Goal: Task Accomplishment & Management: Manage account settings

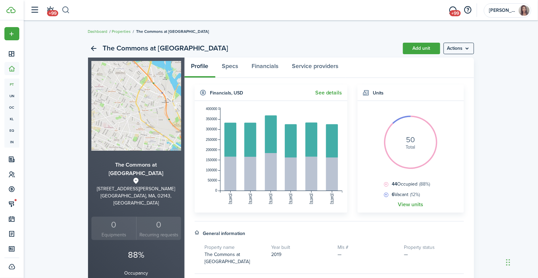
click at [68, 9] on button "button" at bounding box center [66, 10] width 8 height 12
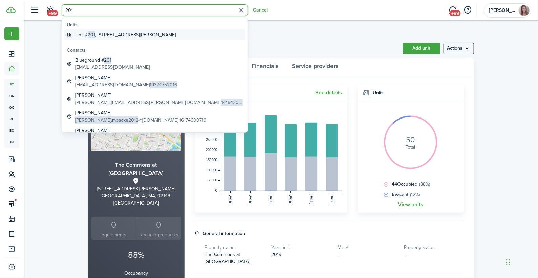
type input "201"
click at [91, 33] on span "201" at bounding box center [91, 34] width 7 height 7
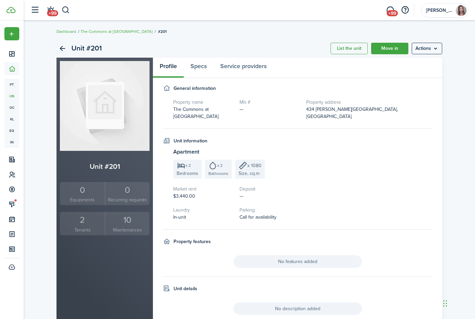
click at [82, 222] on div "2" at bounding box center [83, 219] width 42 height 13
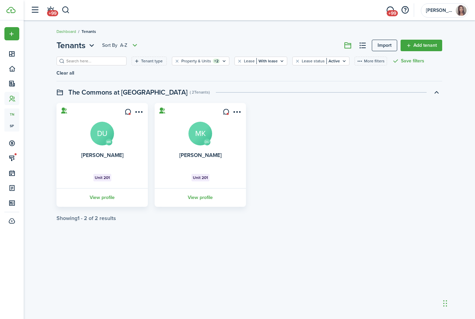
click at [105, 129] on avatar-text "DU" at bounding box center [102, 134] width 24 height 24
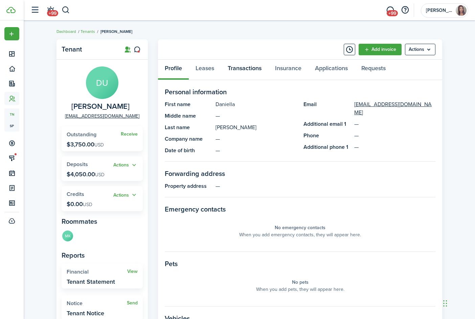
click at [241, 70] on link "Transactions" at bounding box center [244, 70] width 47 height 20
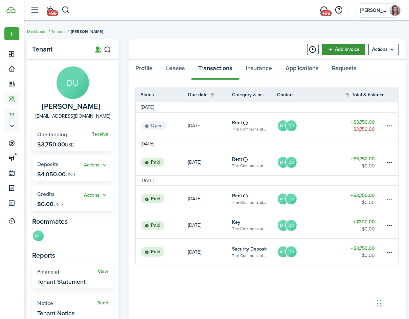
click at [345, 46] on link "Add invoice" at bounding box center [343, 50] width 43 height 12
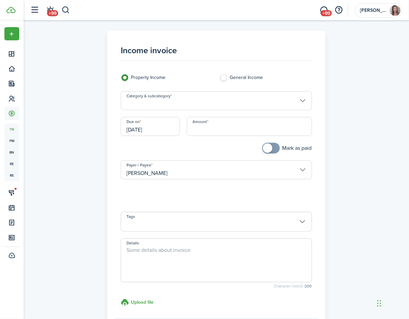
click at [176, 100] on input "Category & subcategory" at bounding box center [216, 100] width 191 height 19
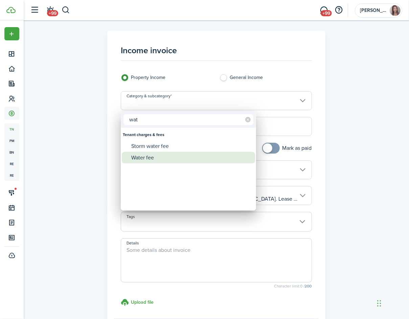
type input "wat"
click at [156, 155] on div "Water fee" at bounding box center [191, 158] width 120 height 12
type input "Tenant charges & fees / Water fee"
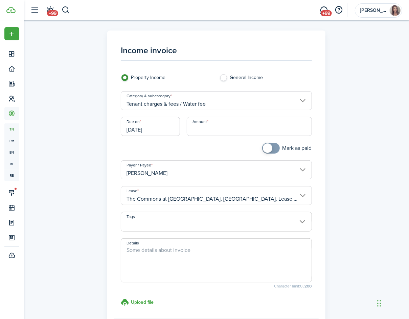
click at [167, 126] on input "[DATE]" at bounding box center [150, 126] width 59 height 19
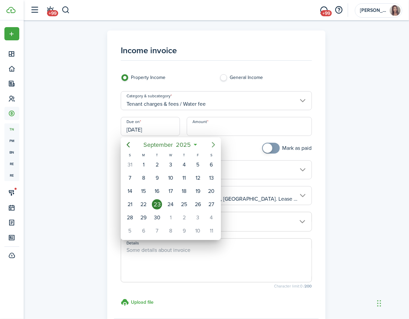
click at [212, 144] on icon "Next page" at bounding box center [214, 145] width 8 height 8
click at [215, 146] on icon "Next page" at bounding box center [214, 145] width 8 height 8
click at [213, 163] on div "1" at bounding box center [212, 165] width 10 height 10
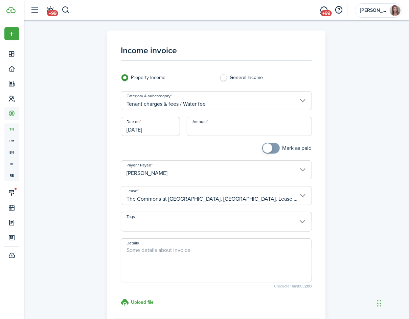
click at [206, 127] on input "Amount" at bounding box center [249, 126] width 125 height 19
click at [167, 127] on input "[DATE]" at bounding box center [150, 126] width 59 height 19
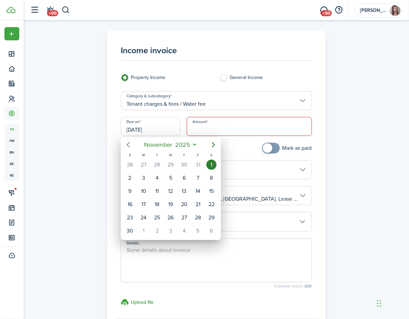
click at [128, 141] on icon "Previous page" at bounding box center [128, 145] width 8 height 8
click at [172, 192] on div "15" at bounding box center [171, 191] width 10 height 10
type input "[DATE]"
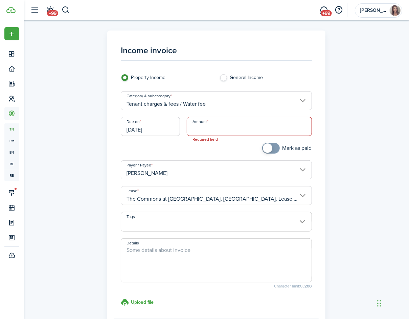
click at [203, 129] on input "Amount" at bounding box center [249, 126] width 125 height 19
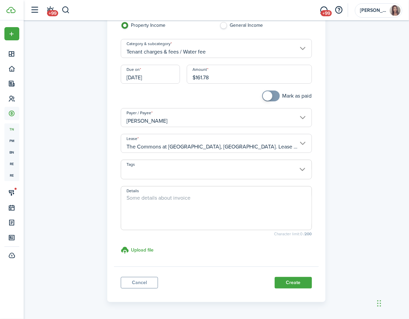
scroll to position [70, 0]
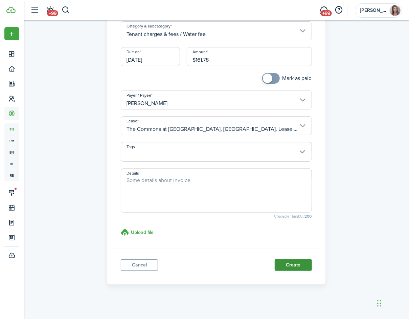
type input "$161.78"
click at [296, 264] on button "Create" at bounding box center [293, 265] width 37 height 12
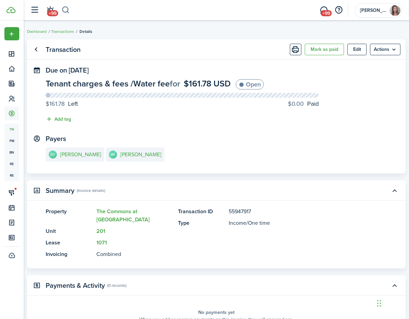
click at [66, 12] on button "button" at bounding box center [66, 10] width 8 height 12
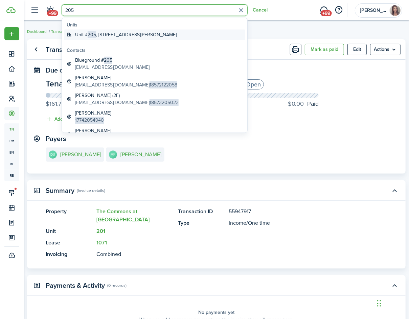
type input "205"
click at [120, 35] on global-search-item-title "[STREET_ADDRESS][PERSON_NAME]" at bounding box center [126, 34] width 102 height 7
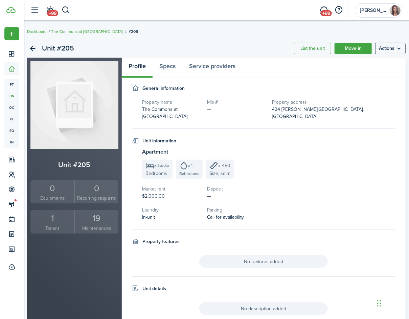
click at [52, 218] on div "1" at bounding box center [52, 218] width 41 height 13
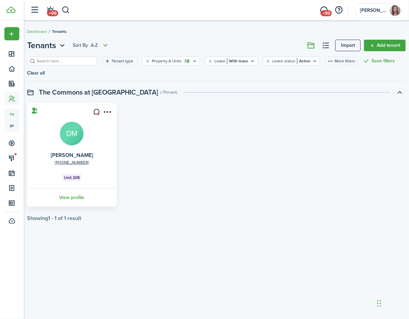
click at [72, 137] on avatar-text "DM" at bounding box center [72, 134] width 24 height 24
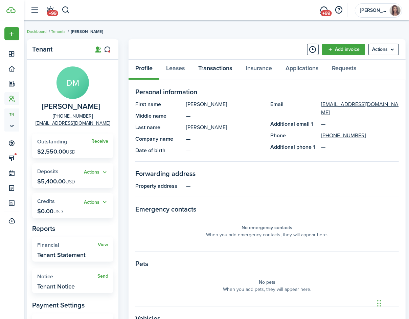
click at [213, 68] on link "Transactions" at bounding box center [215, 70] width 47 height 20
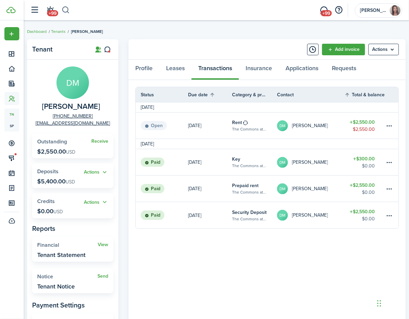
click at [65, 9] on button "button" at bounding box center [66, 10] width 8 height 12
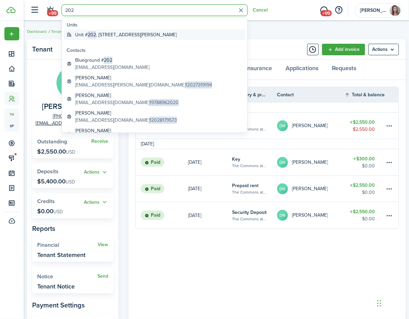
type input "202"
click at [100, 33] on global-search-item-title "[STREET_ADDRESS][PERSON_NAME]" at bounding box center [126, 34] width 102 height 7
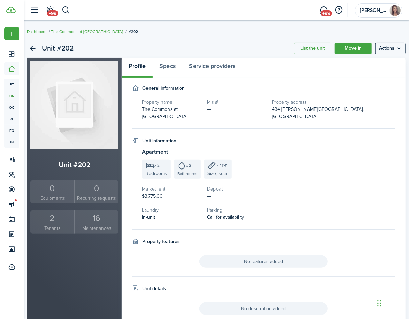
scroll to position [64, 0]
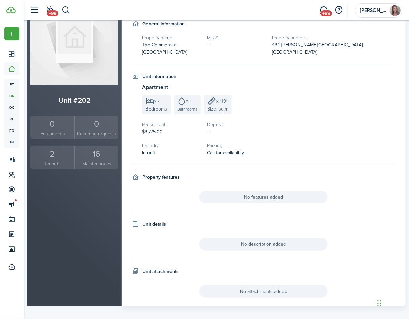
click at [51, 153] on div "2" at bounding box center [52, 153] width 41 height 13
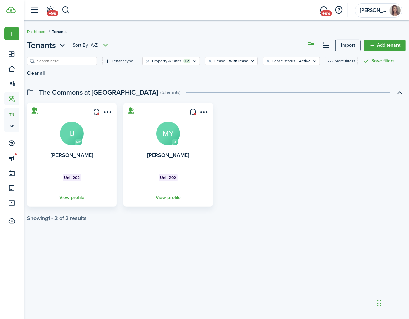
click at [163, 138] on avatar-text "MY" at bounding box center [168, 134] width 24 height 24
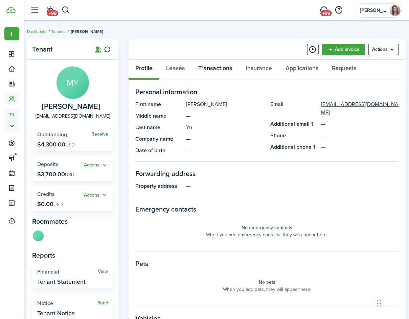
click at [224, 63] on link "Transactions" at bounding box center [215, 70] width 47 height 20
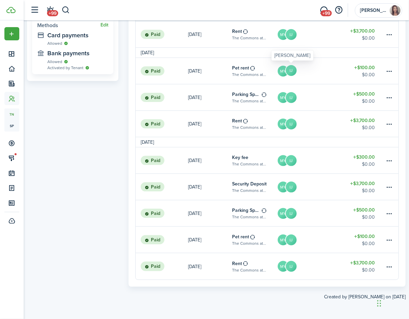
scroll to position [322, 0]
click at [65, 7] on button "button" at bounding box center [66, 10] width 8 height 12
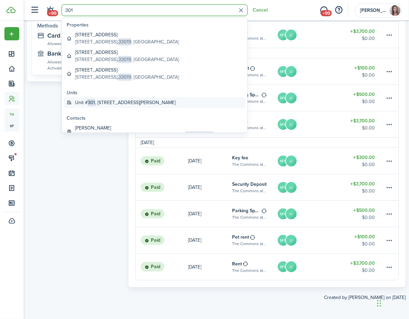
type input "301"
click at [98, 99] on global-search-item-title "[STREET_ADDRESS][PERSON_NAME]" at bounding box center [125, 102] width 101 height 7
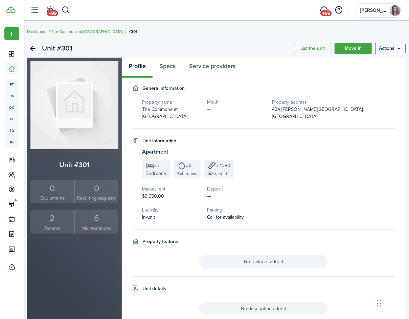
click at [53, 218] on div "2" at bounding box center [52, 218] width 41 height 13
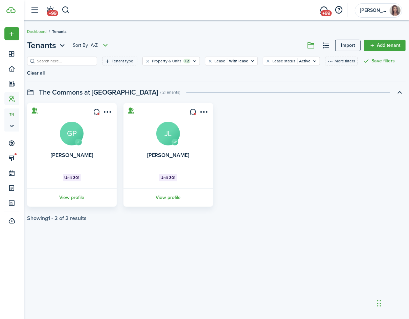
click at [70, 129] on avatar-text "GP" at bounding box center [72, 134] width 24 height 24
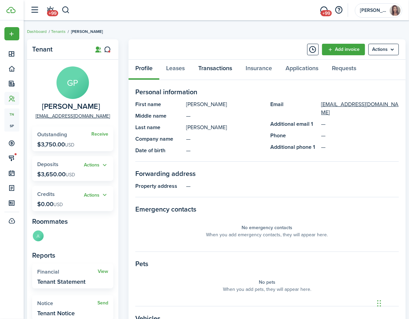
click at [208, 68] on link "Transactions" at bounding box center [215, 70] width 47 height 20
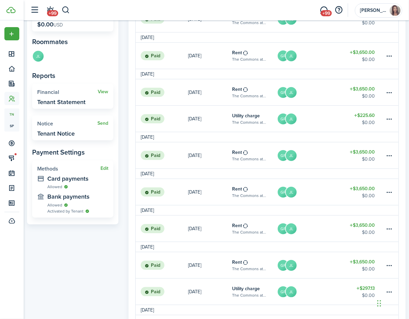
scroll to position [182, 0]
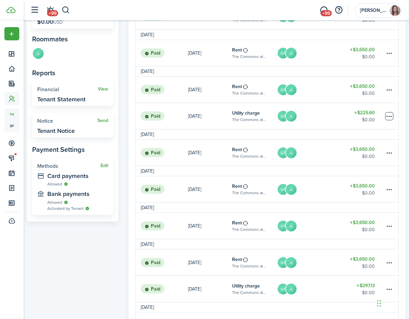
click at [388, 116] on table-menu-btn-icon at bounding box center [390, 116] width 8 height 8
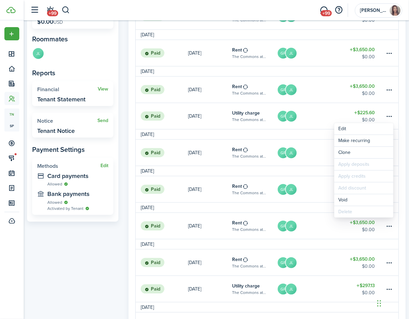
click at [302, 122] on link "GP JL" at bounding box center [310, 116] width 67 height 26
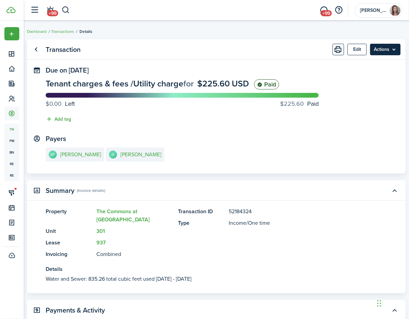
click at [385, 49] on menu-btn "Actions" at bounding box center [385, 50] width 30 height 12
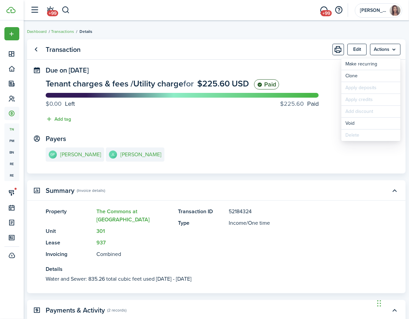
click at [305, 144] on panel-main-section "Payers GP [PERSON_NAME] [PERSON_NAME]" at bounding box center [217, 149] width 342 height 29
drag, startPoint x: 198, startPoint y: 270, endPoint x: 37, endPoint y: 272, distance: 160.9
click at [37, 272] on panel-main-body "Property The Commons at [GEOGRAPHIC_DATA] 301 Lease 937 Invoicing Combined Tran…" at bounding box center [216, 250] width 379 height 86
copy panel-main-description "Water and Sewer: 835.26 total cubic feet used [DATE] - [DATE]"
click at [63, 7] on button "button" at bounding box center [66, 10] width 8 height 12
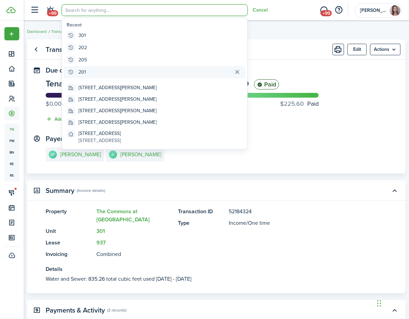
click at [88, 69] on global-search-item "201" at bounding box center [155, 72] width 182 height 12
type input "201"
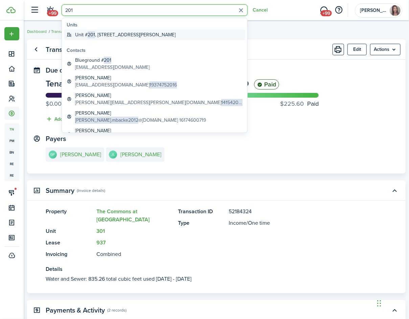
click at [104, 35] on global-search-item-title "[STREET_ADDRESS][PERSON_NAME]" at bounding box center [125, 34] width 101 height 7
click at [104, 35] on breadcrumb "Dashboard Transactions Details" at bounding box center [216, 28] width 379 height 16
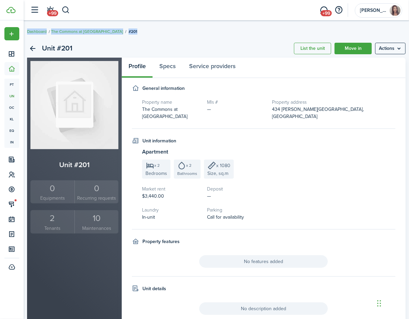
click at [52, 217] on div "2" at bounding box center [52, 218] width 41 height 13
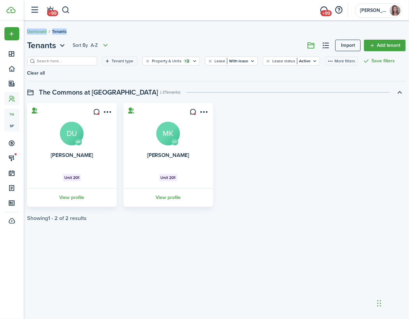
click at [76, 133] on avatar-text "DU" at bounding box center [72, 134] width 24 height 24
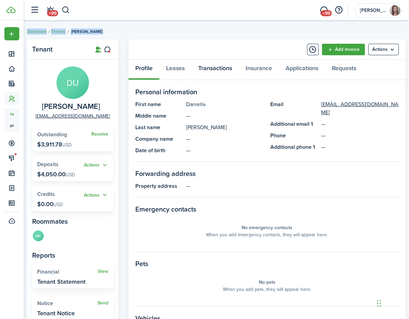
click at [217, 73] on link "Transactions" at bounding box center [215, 70] width 47 height 20
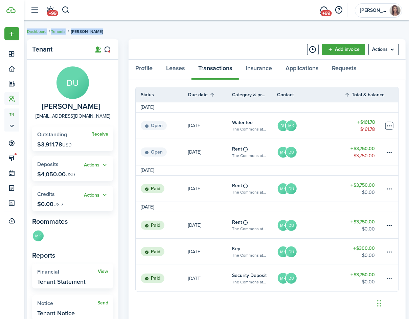
click at [390, 125] on table-menu-btn-icon at bounding box center [390, 126] width 8 height 8
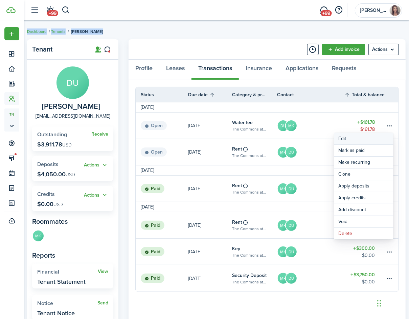
click at [351, 140] on button "Edit" at bounding box center [364, 139] width 59 height 12
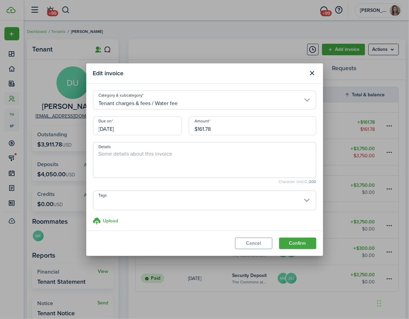
click at [135, 167] on textarea "Details" at bounding box center [204, 162] width 223 height 24
paste textarea "Water and Sewer: 835.26 total cubic feet used [DATE] - [DATE]"
click at [215, 154] on textarea "Water and Sewer: 835.26 total cubic feet used [DATE] - [DATE]" at bounding box center [204, 162] width 223 height 24
click at [232, 152] on textarea "Water and Sewer: 835.26 total cubic feet used [DATE] - [DATE]" at bounding box center [204, 162] width 223 height 24
click at [238, 153] on textarea "Water and Sewer: 835.26 total cubic feet used [DATE] - [DATE]" at bounding box center [204, 162] width 223 height 24
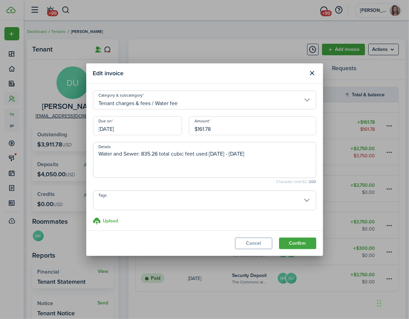
click at [267, 155] on textarea "Water and Sewer: 835.26 total cubic feet used [DATE] - [DATE]" at bounding box center [204, 162] width 223 height 24
drag, startPoint x: 212, startPoint y: 72, endPoint x: 247, endPoint y: 160, distance: 94.5
click at [247, 160] on section "Edit invoice Category & subcategory Tenant charges & fees / Water fee Due on [D…" at bounding box center [204, 159] width 237 height 192
click at [247, 160] on textarea "Water and Sewer: 835.26 total cubic feet used [DATE] - [DATE]" at bounding box center [204, 162] width 223 height 24
click at [267, 156] on textarea "Water and Sewer: 835.26 total cubic feet used [DATE] - [DATE]" at bounding box center [204, 162] width 223 height 24
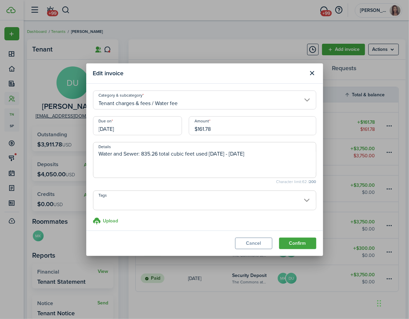
drag, startPoint x: 158, startPoint y: 154, endPoint x: 143, endPoint y: 154, distance: 15.2
click at [143, 154] on textarea "Water and Sewer: 835.26 total cubic feet used [DATE] - [DATE]" at bounding box center [204, 162] width 223 height 24
click at [262, 154] on textarea "Water and Sewer: 598.95 total cubic feet used [DATE] - [DATE]" at bounding box center [204, 162] width 223 height 24
drag, startPoint x: 257, startPoint y: 153, endPoint x: 90, endPoint y: 153, distance: 167.0
click at [90, 153] on modal-body "Category & subcategory Tenant charges & fees / Water fee Due on [DATE] Amount $…" at bounding box center [204, 157] width 237 height 147
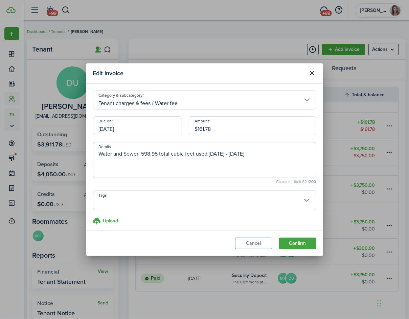
click at [271, 150] on textarea "Water and Sewer: 598.95 total cubic feet used [DATE] - [DATE]" at bounding box center [204, 162] width 223 height 24
type textarea "Water and Sewer: 598.95 total cubic feet used [DATE] - [DATE]"
click at [294, 242] on button "Confirm" at bounding box center [297, 243] width 37 height 12
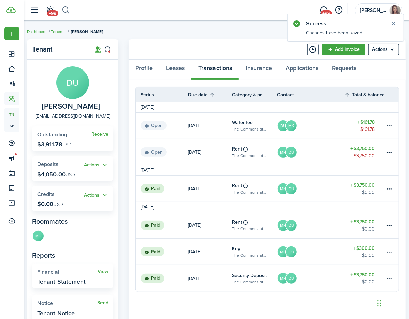
click at [66, 10] on button "button" at bounding box center [66, 10] width 8 height 12
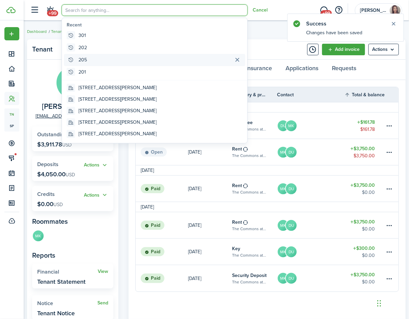
click at [106, 58] on global-search-item "205" at bounding box center [155, 60] width 182 height 12
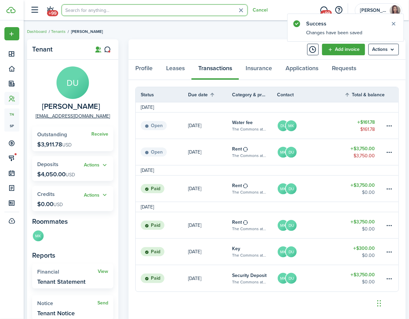
type input "205"
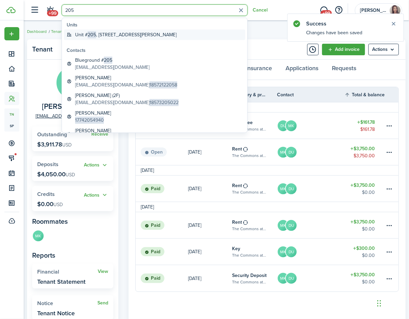
click at [102, 32] on global-search-item-title "[STREET_ADDRESS][PERSON_NAME]" at bounding box center [126, 34] width 102 height 7
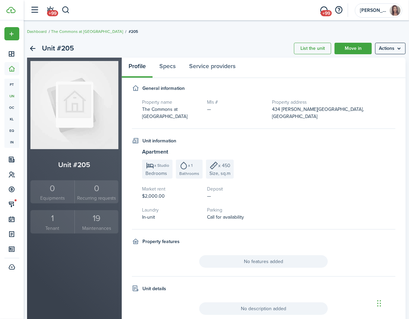
click at [49, 215] on div "1" at bounding box center [52, 218] width 41 height 13
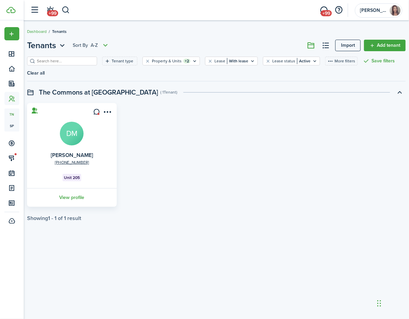
click at [79, 134] on avatar-text "DM" at bounding box center [72, 134] width 24 height 24
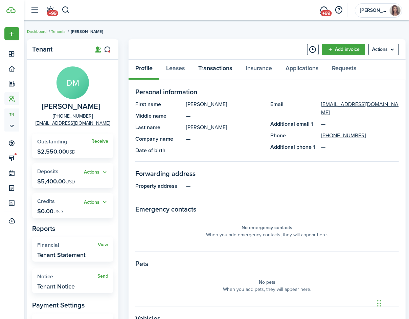
click at [211, 68] on link "Transactions" at bounding box center [215, 70] width 47 height 20
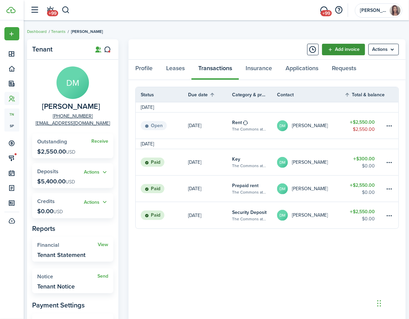
click at [346, 47] on link "Add invoice" at bounding box center [343, 50] width 43 height 12
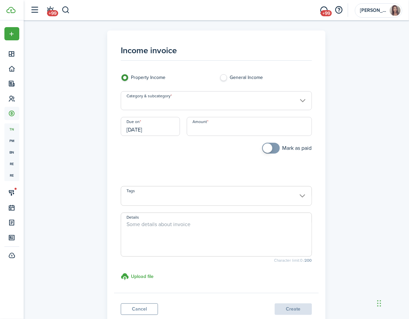
click at [158, 100] on input "Category & subcategory" at bounding box center [216, 100] width 191 height 19
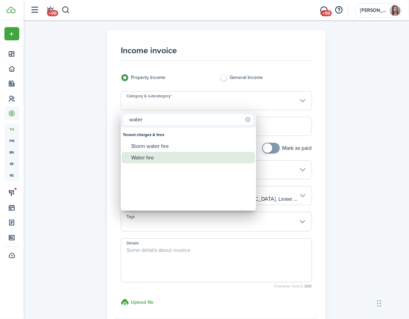
type input "water"
click at [152, 159] on div "Water fee" at bounding box center [191, 158] width 120 height 12
type input "Tenant charges & fees / Water fee"
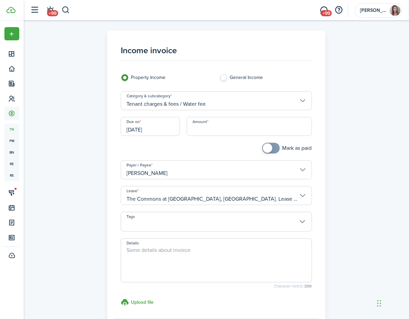
click at [162, 129] on input "[DATE]" at bounding box center [150, 126] width 59 height 19
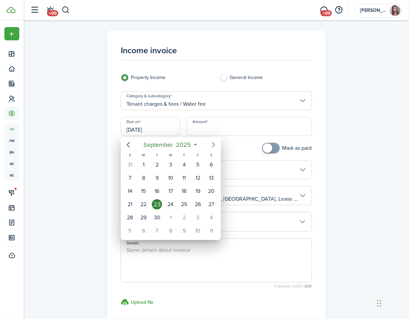
click at [215, 142] on icon "Next page" at bounding box center [214, 145] width 8 height 8
click at [172, 196] on div "15" at bounding box center [171, 191] width 10 height 10
type input "[DATE]"
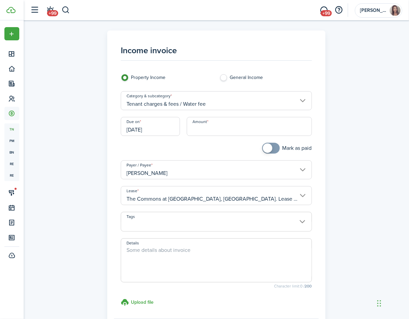
click at [214, 127] on input "Amount" at bounding box center [249, 126] width 125 height 19
type input "$160.17"
click at [247, 150] on div "Mark as paid" at bounding box center [265, 152] width 99 height 18
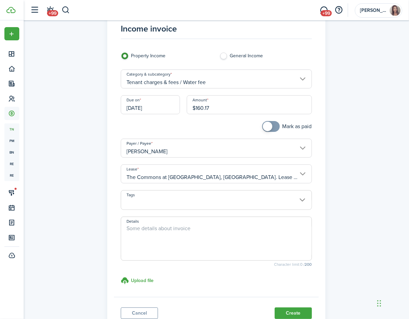
scroll to position [24, 0]
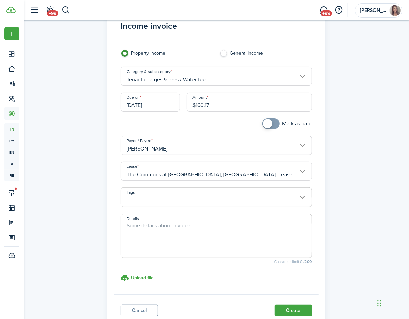
click at [167, 231] on textarea "Details" at bounding box center [216, 237] width 190 height 33
paste textarea "Water and Sewer: 598.95 total cubic feet used [DATE] - [DATE]"
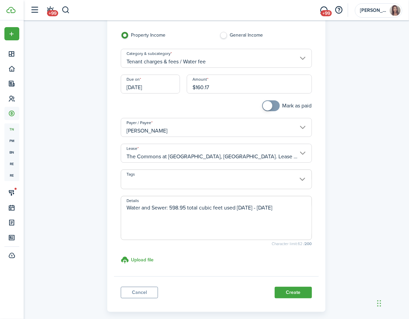
scroll to position [42, 0]
click at [187, 209] on textarea "Water and Sewer: 598.95 total cubic feet used [DATE] - [DATE]" at bounding box center [216, 220] width 190 height 33
type textarea "Water and Sewer: 593 total cubic feet used [DATE] - [DATE]"
click at [300, 278] on button "Create" at bounding box center [293, 293] width 37 height 12
